Goal: Transaction & Acquisition: Purchase product/service

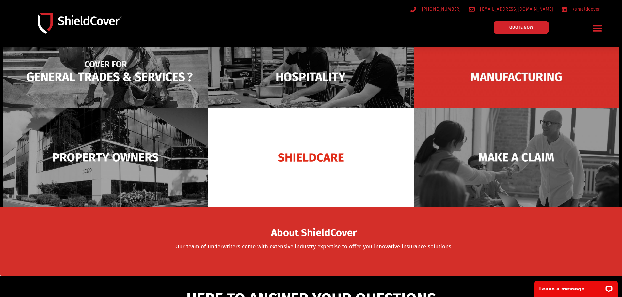
click at [118, 80] on img at bounding box center [105, 77] width 205 height 100
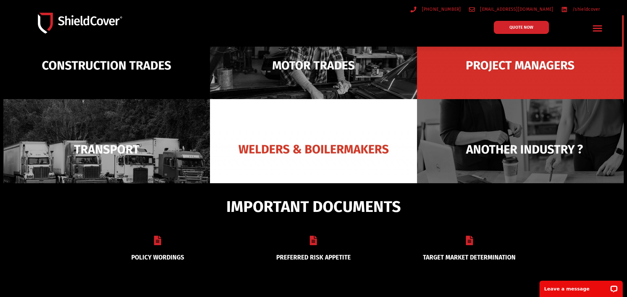
scroll to position [120, 0]
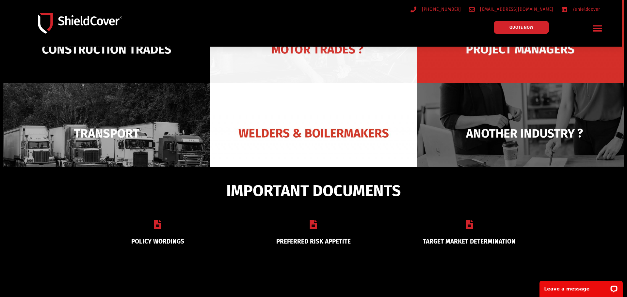
click at [297, 57] on img at bounding box center [313, 49] width 207 height 100
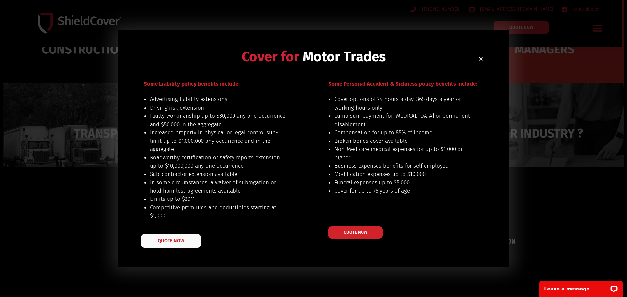
click at [177, 244] on link "QUOTE NOW" at bounding box center [171, 241] width 60 height 14
